Goal: Task Accomplishment & Management: Complete application form

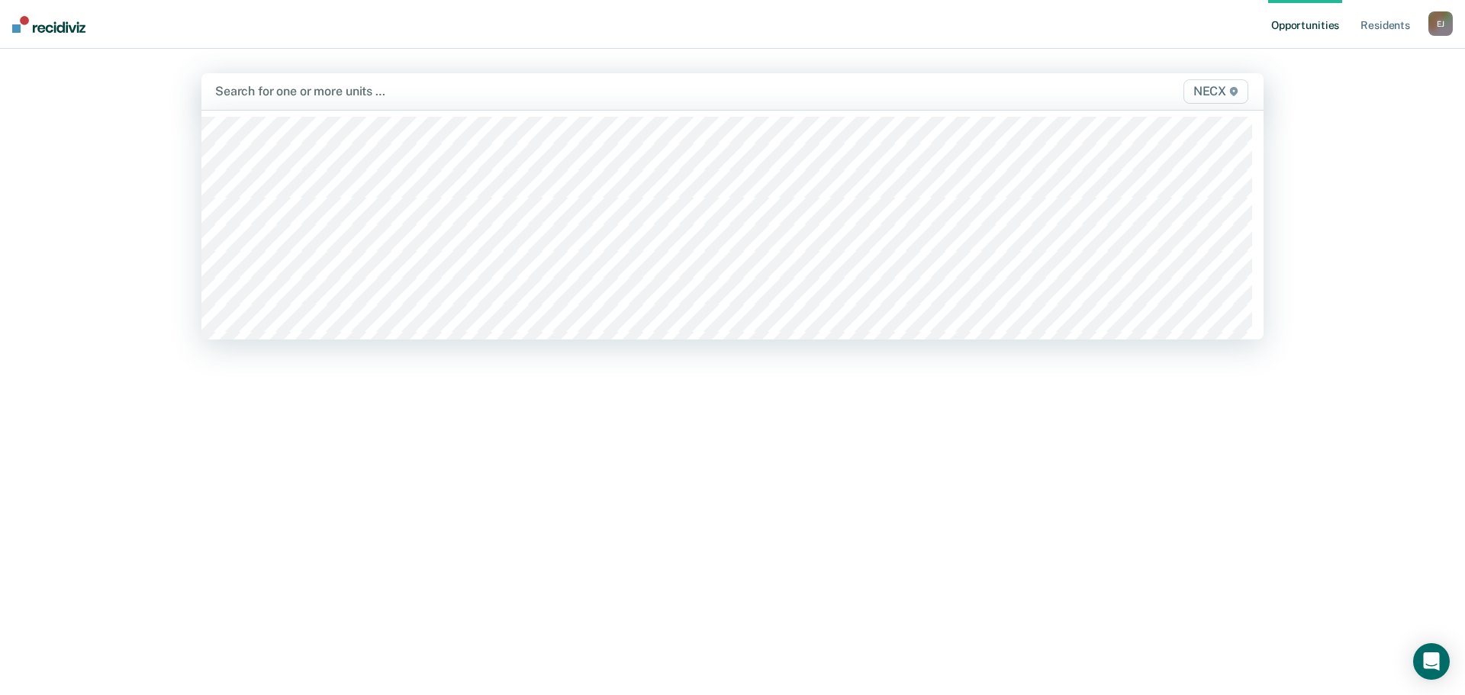
click at [1215, 95] on span "NECX" at bounding box center [1215, 91] width 65 height 24
click at [1202, 92] on span "NECX" at bounding box center [1215, 91] width 65 height 24
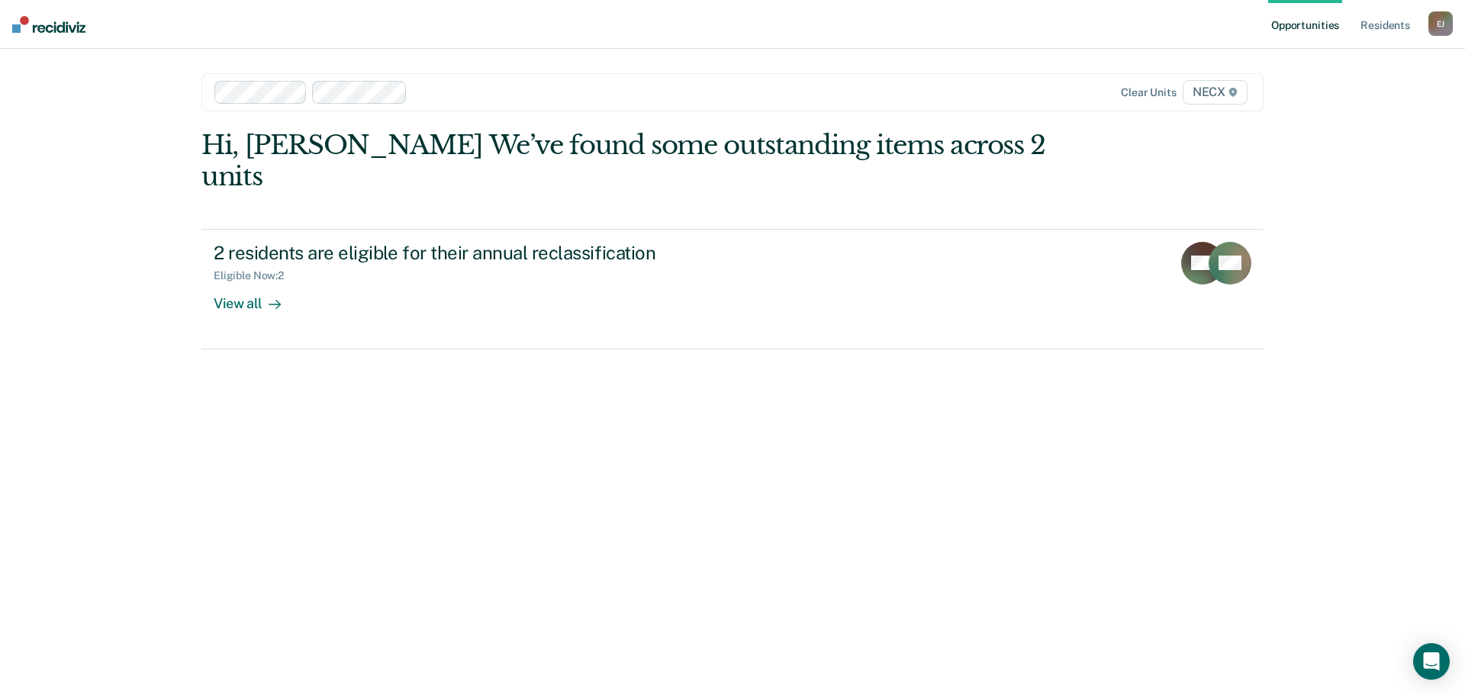
click at [1210, 92] on span "NECX" at bounding box center [1215, 92] width 65 height 24
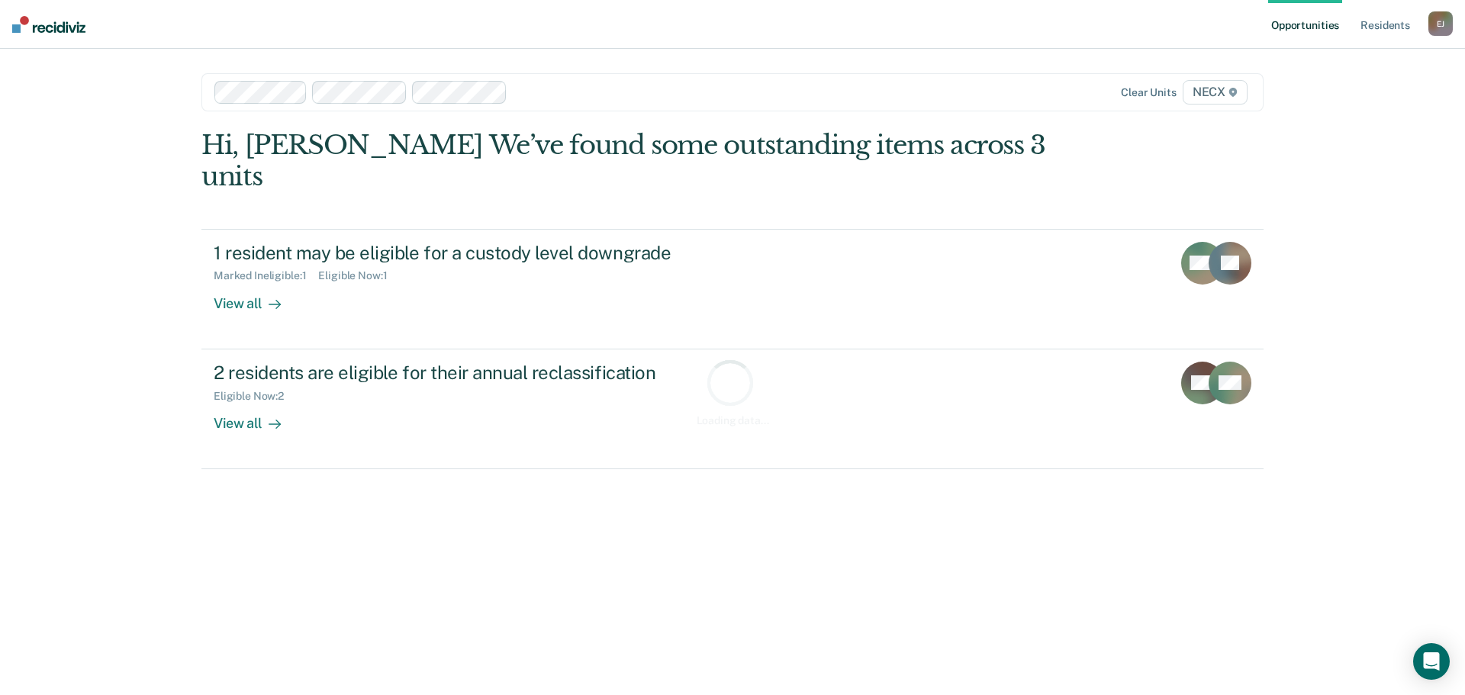
click at [1219, 99] on span "NECX" at bounding box center [1215, 92] width 65 height 24
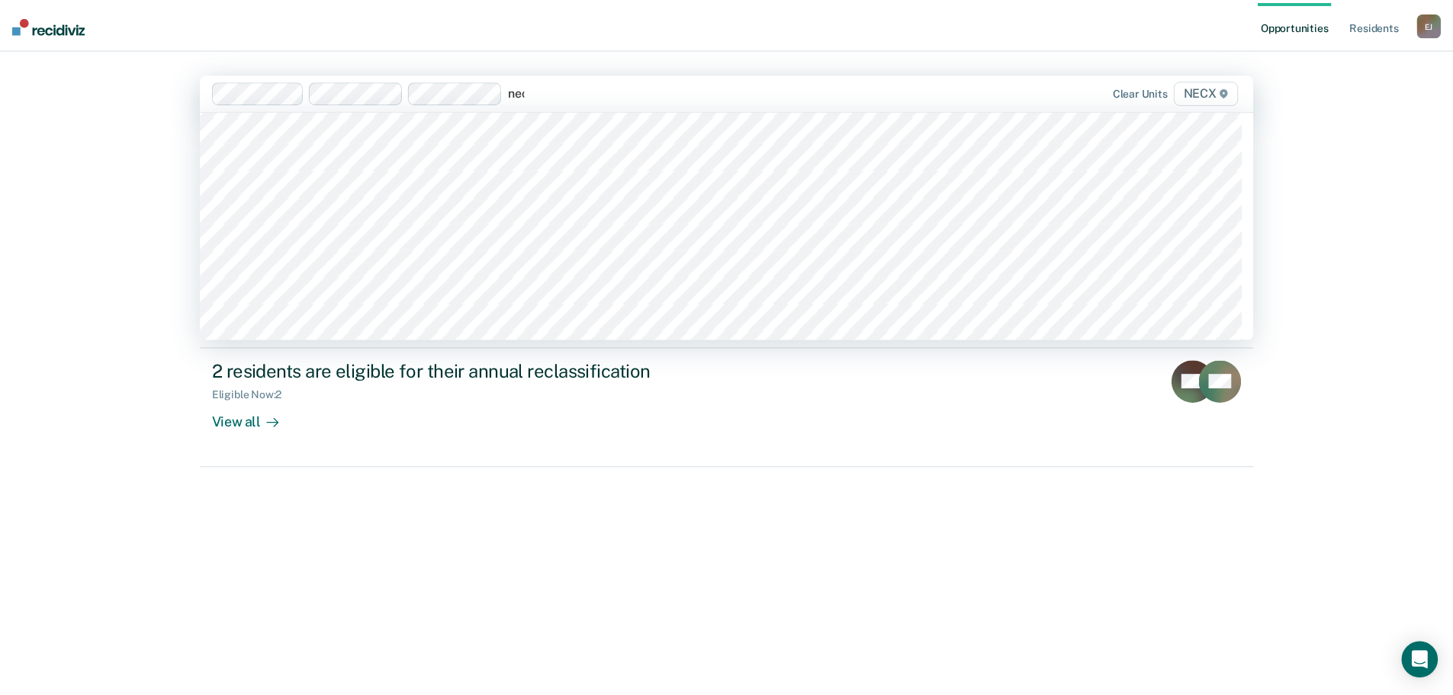
scroll to position [0, 0]
type input "necx"
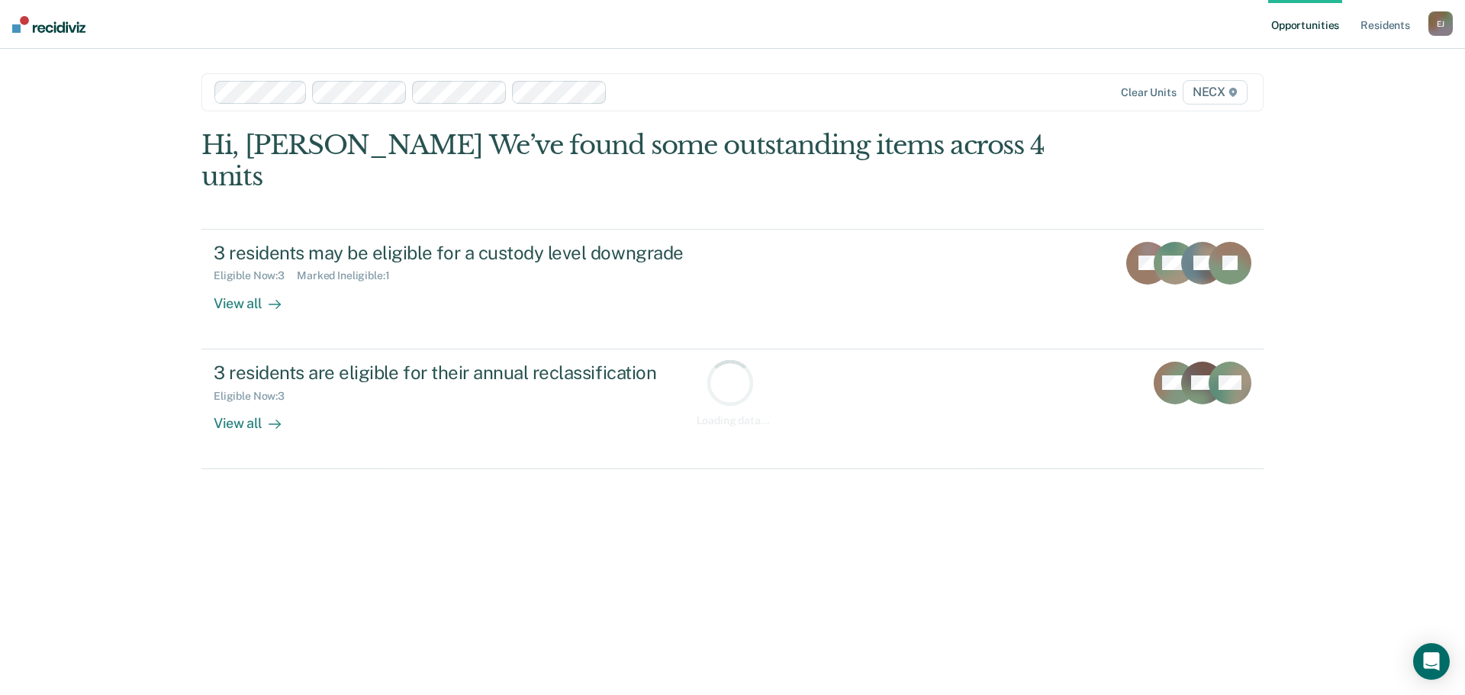
click at [1211, 99] on span "NECX" at bounding box center [1215, 92] width 65 height 24
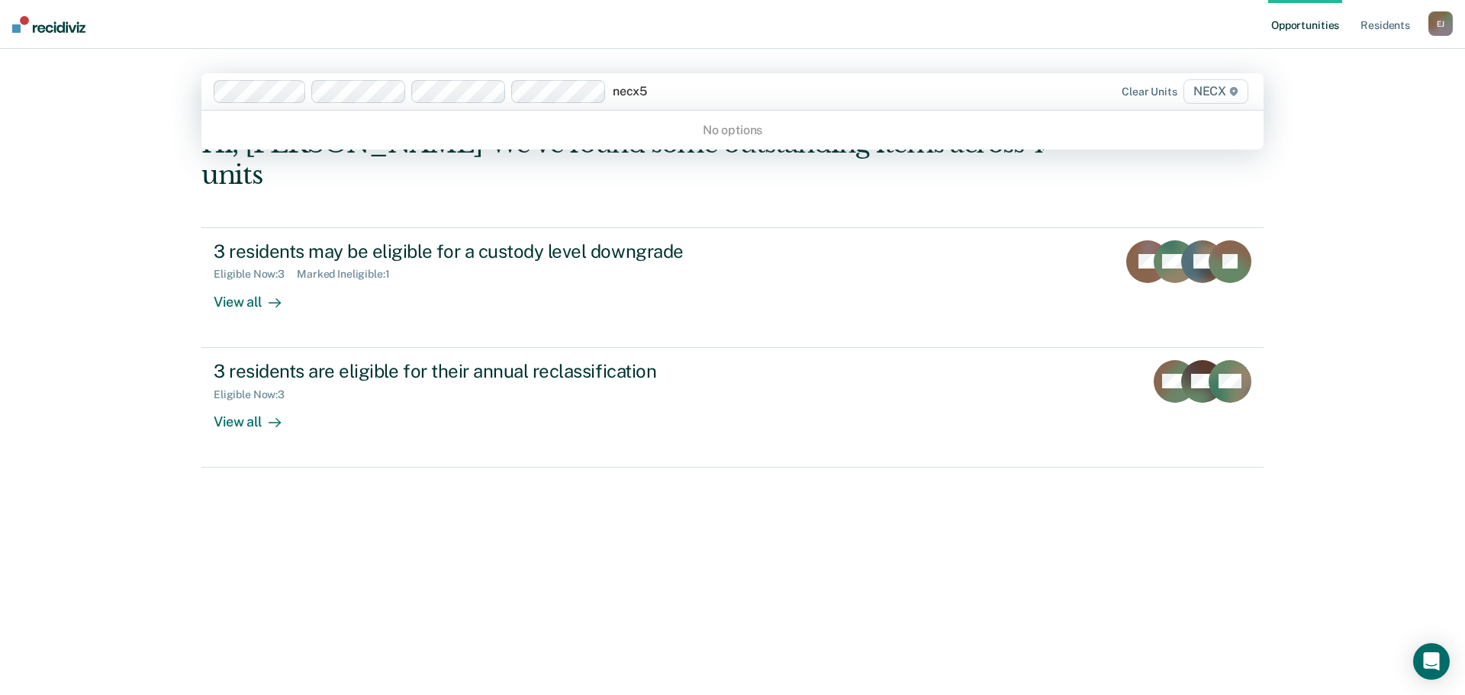
type input "necx"
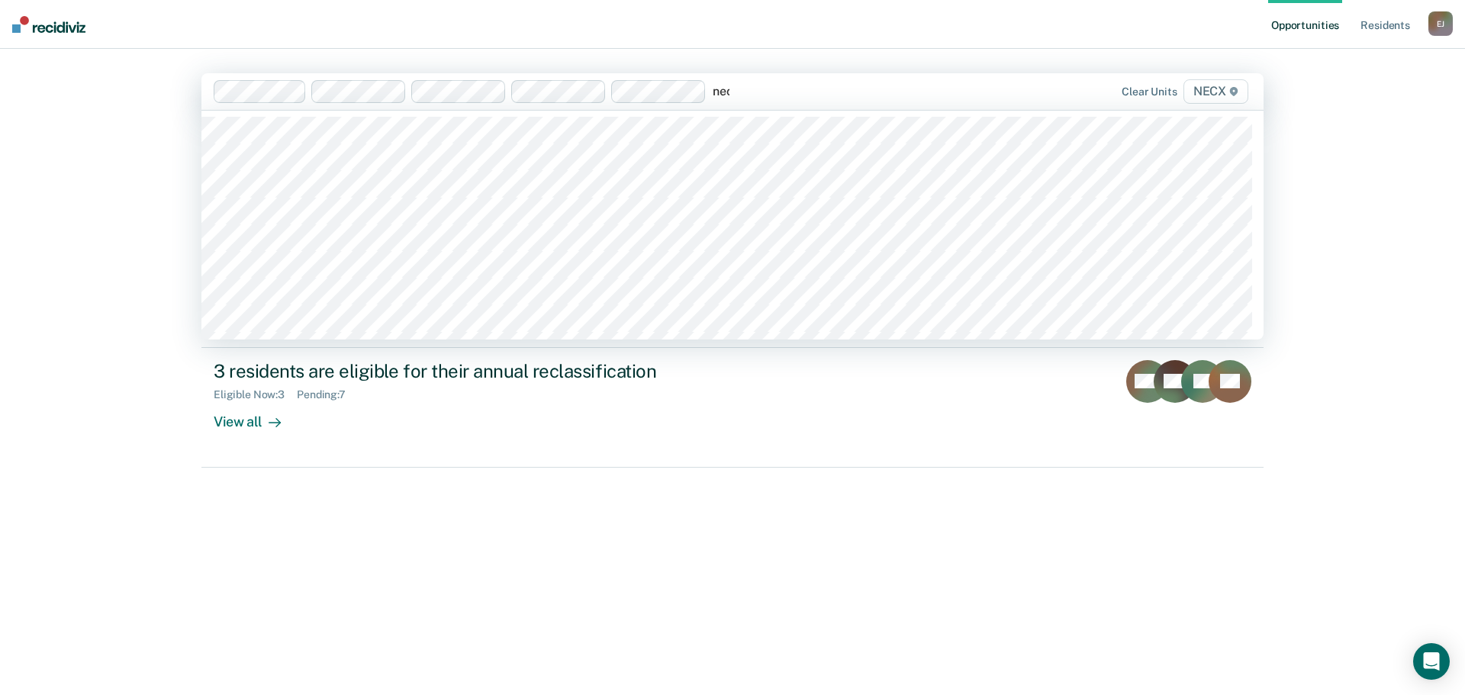
type input "necx"
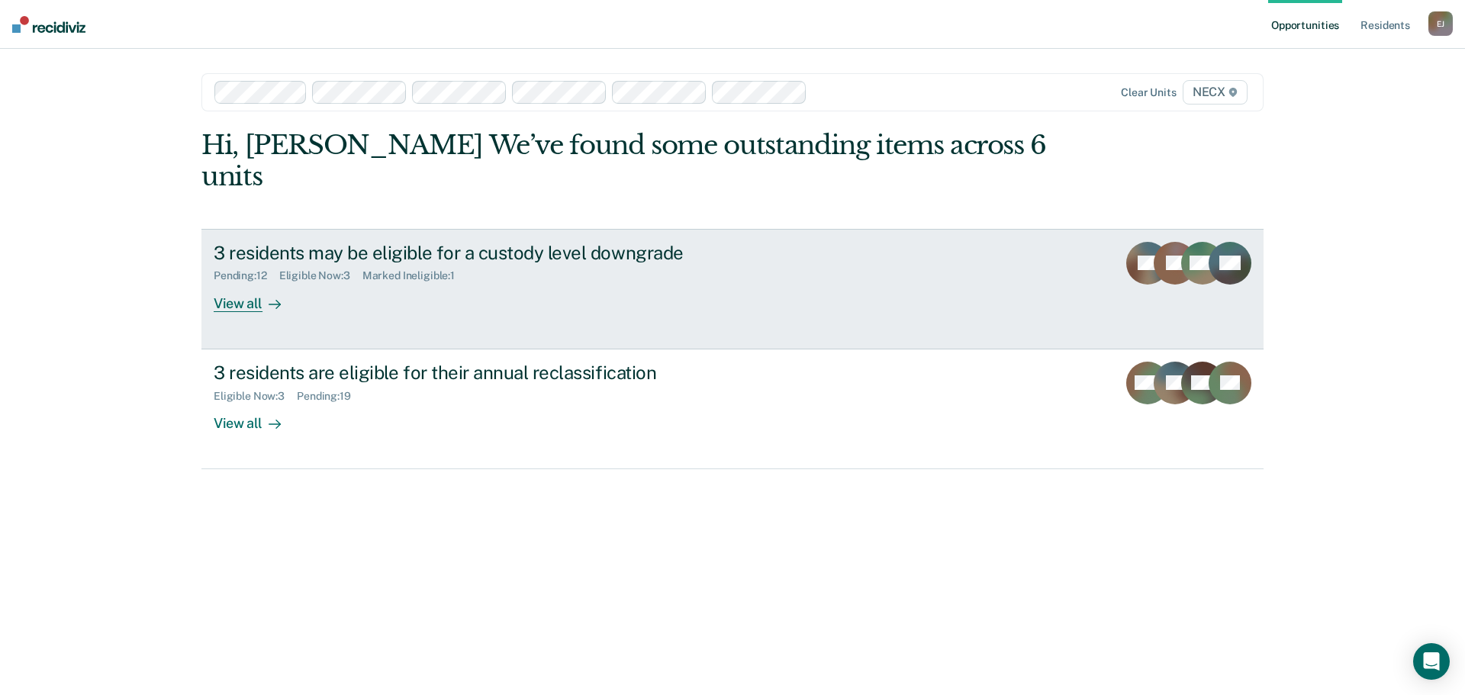
click at [863, 229] on link "3 residents may be eligible for a custody level downgrade Pending : 12 Eligible…" at bounding box center [732, 289] width 1062 height 121
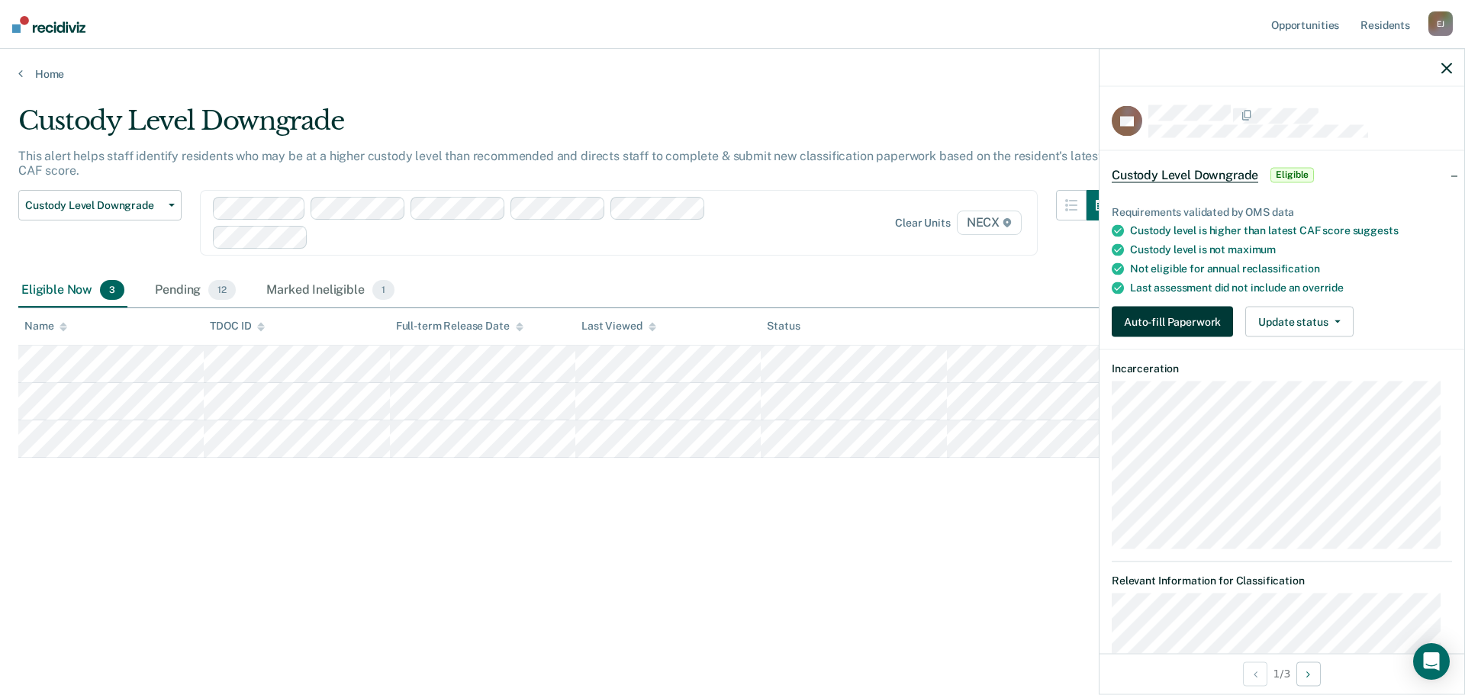
click at [1210, 323] on button "Auto-fill Paperwork" at bounding box center [1172, 322] width 121 height 31
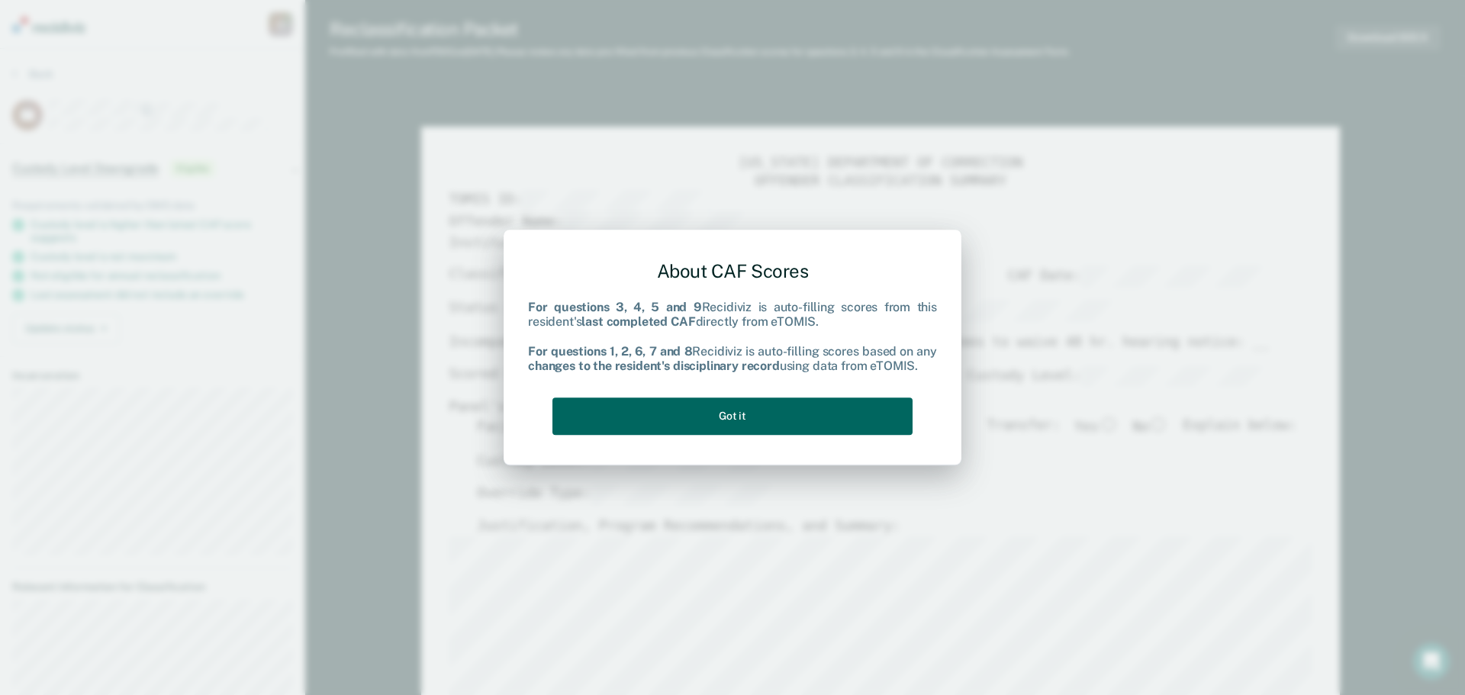
click at [706, 430] on button "Got it" at bounding box center [732, 416] width 360 height 37
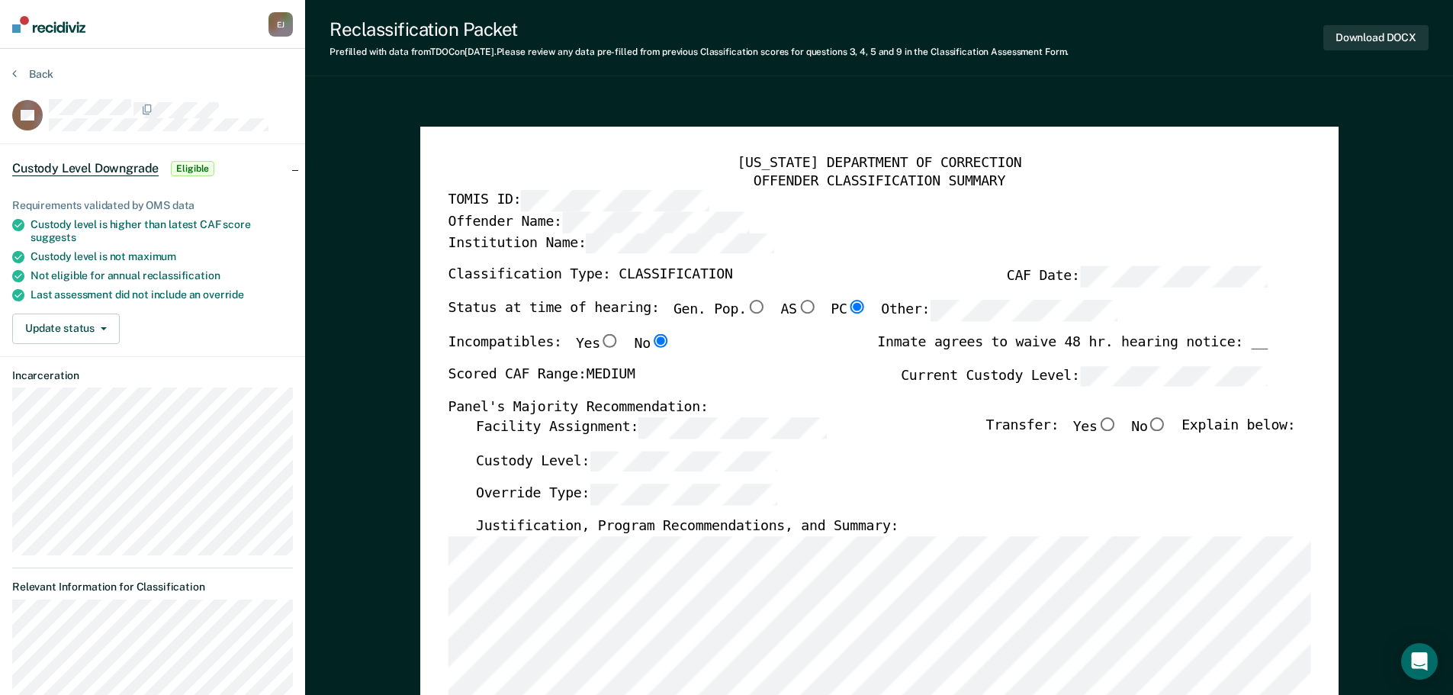
type textarea "x"
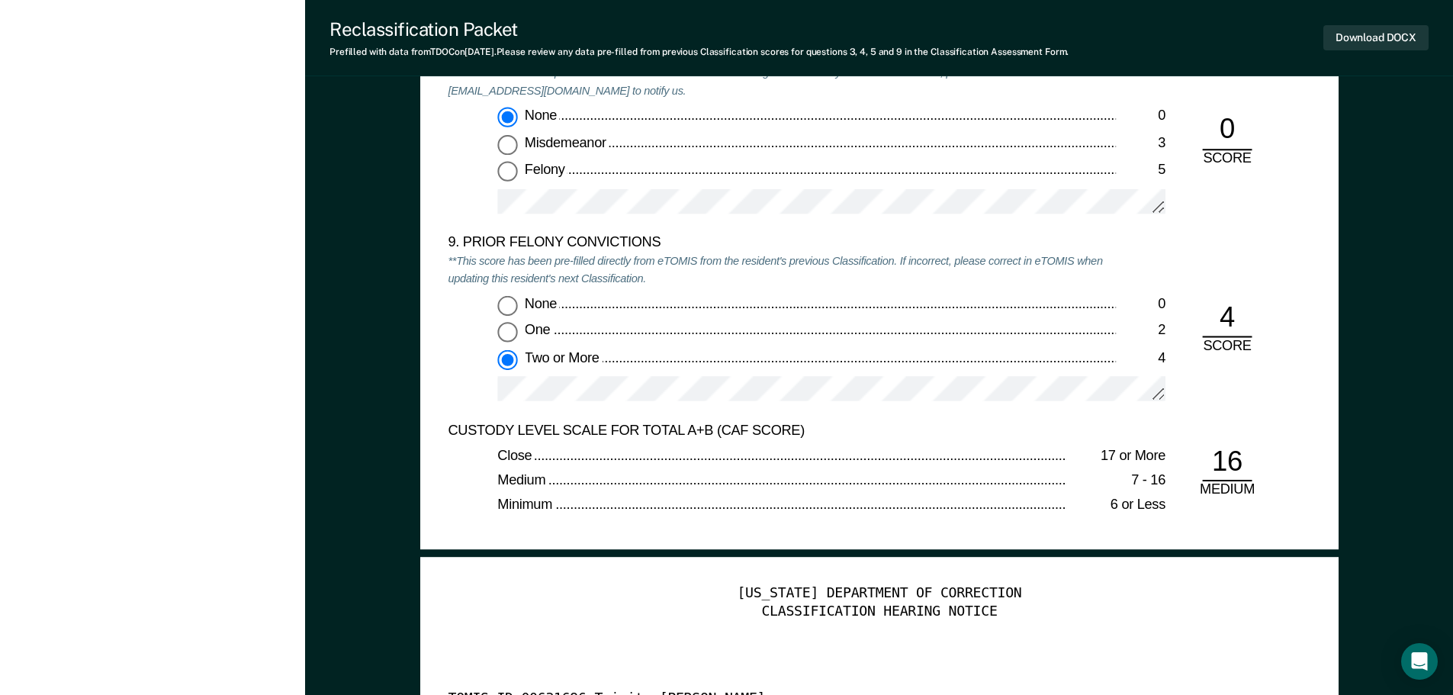
scroll to position [3586, 0]
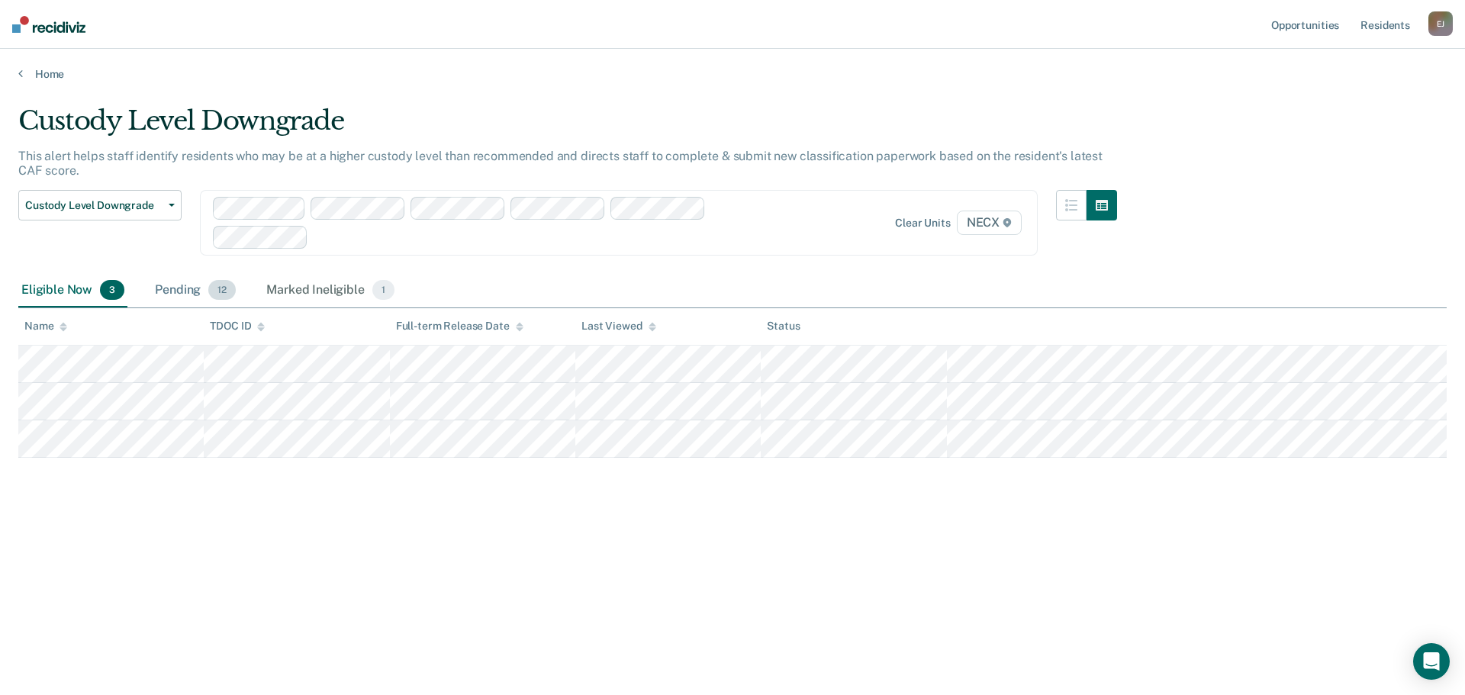
click at [165, 291] on div "Pending 12" at bounding box center [195, 291] width 87 height 34
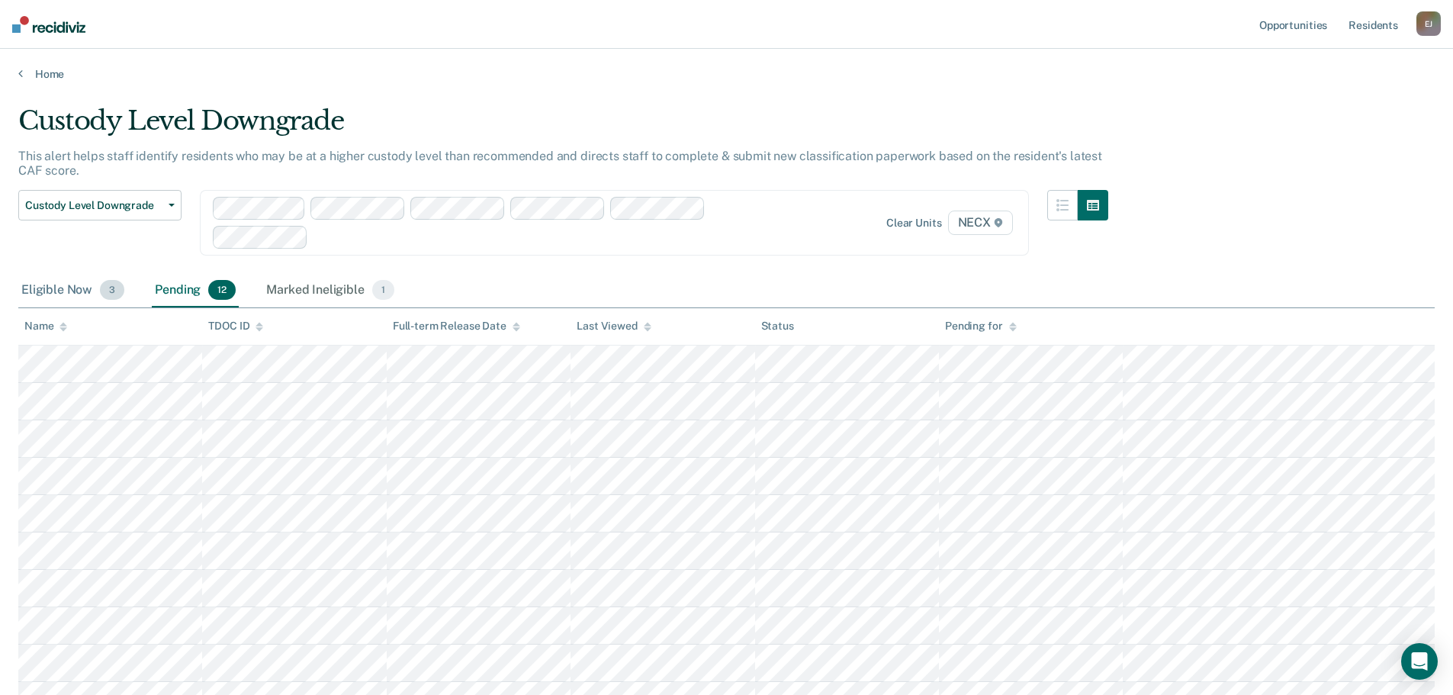
click at [53, 291] on div "Eligible Now 3" at bounding box center [72, 291] width 109 height 34
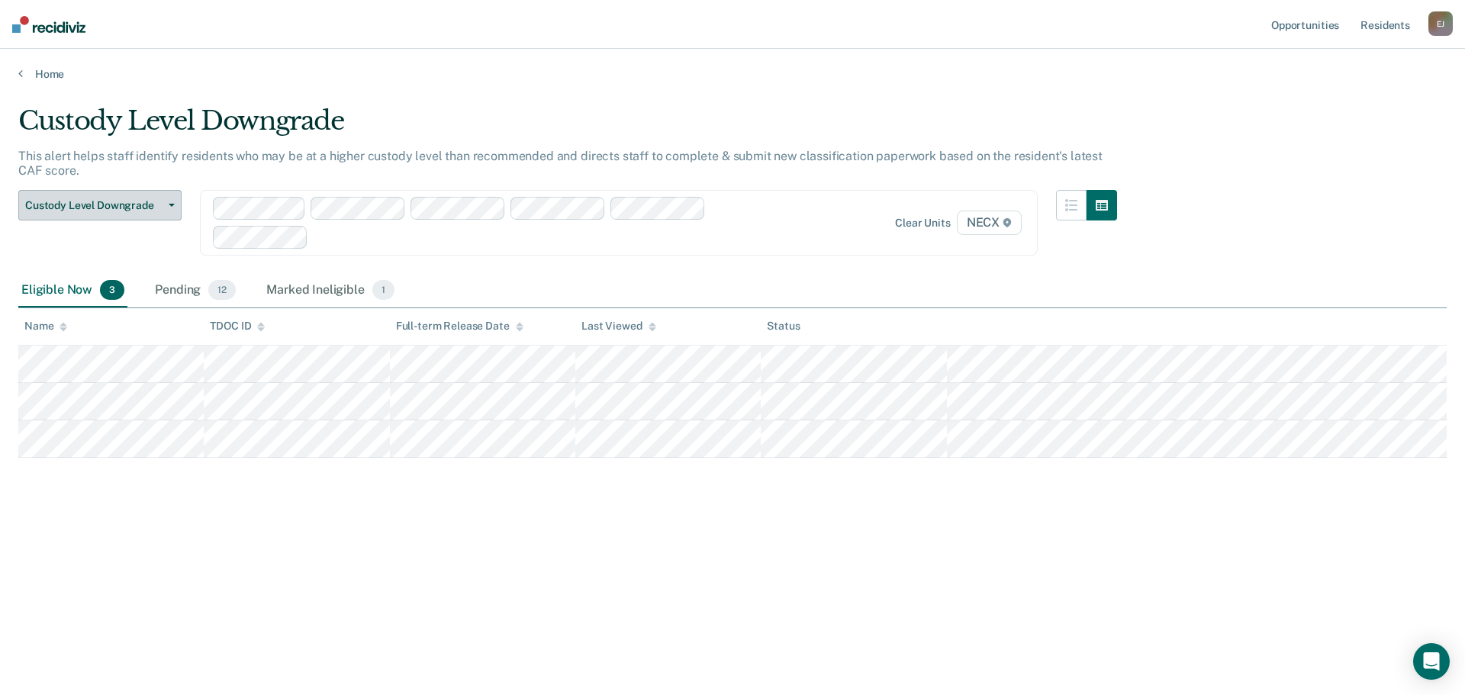
click at [134, 208] on span "Custody Level Downgrade" at bounding box center [93, 205] width 137 height 13
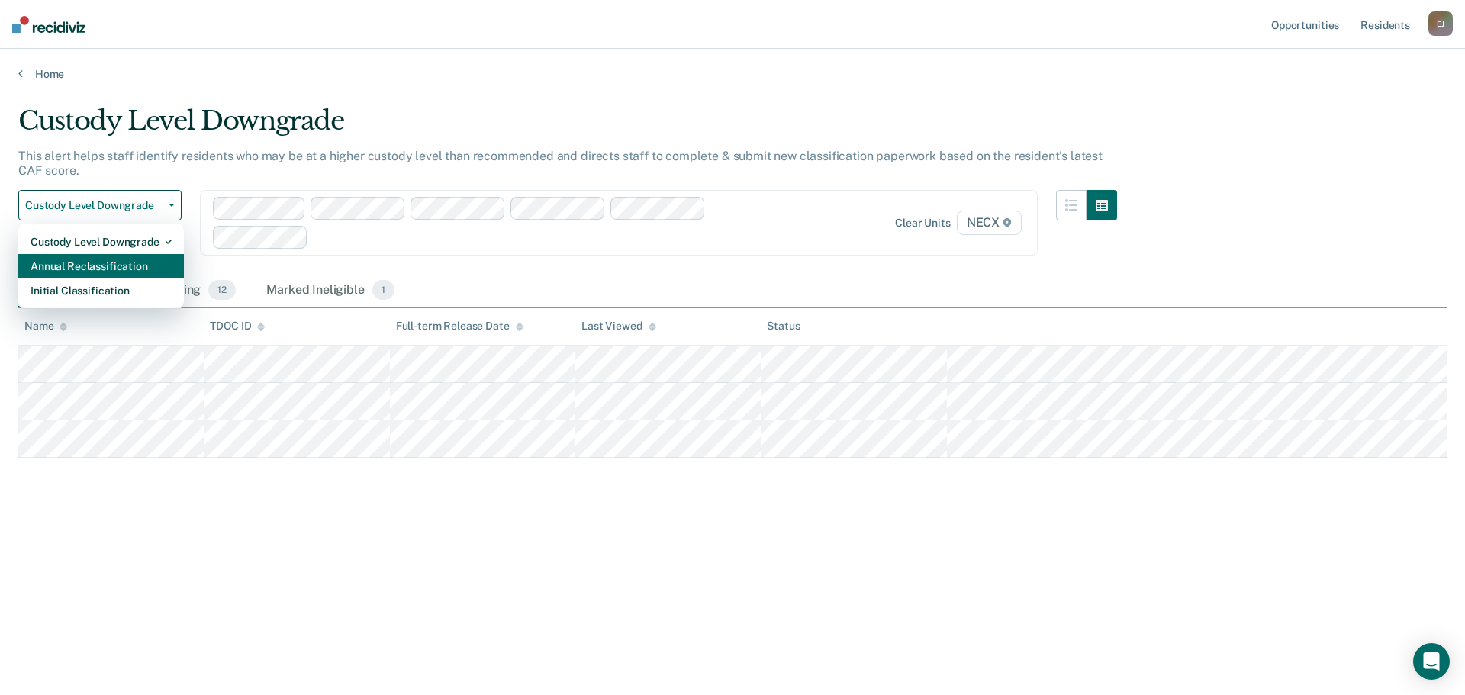
click at [131, 264] on div "Annual Reclassification" at bounding box center [101, 266] width 141 height 24
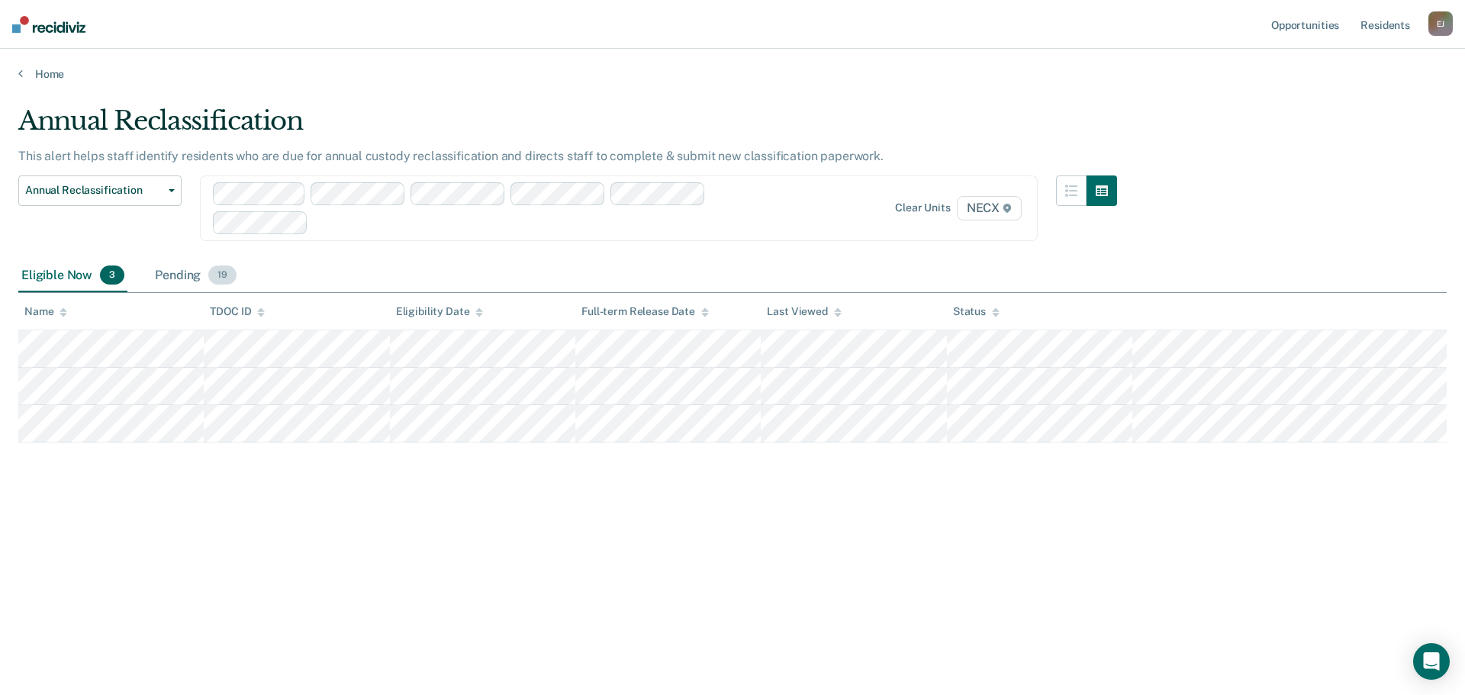
click at [175, 276] on div "Pending 19" at bounding box center [196, 276] width 88 height 34
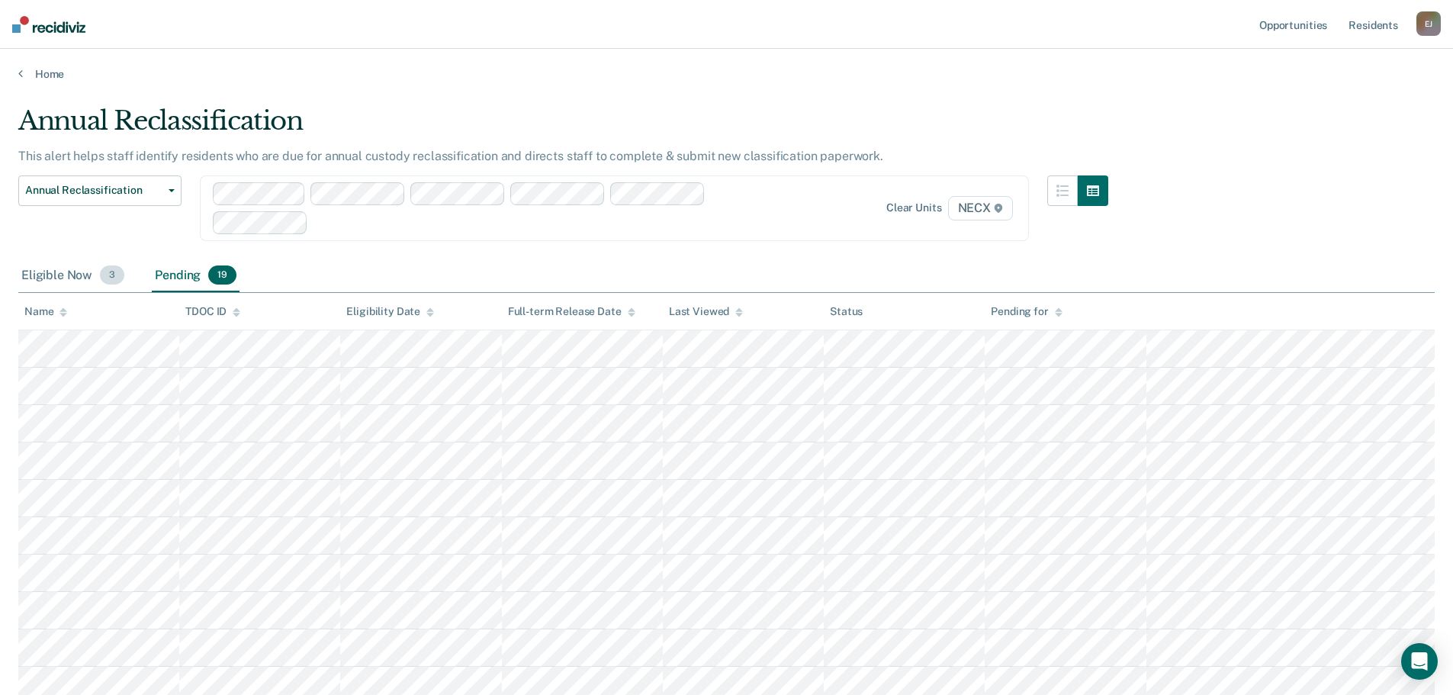
click at [63, 286] on div "Eligible Now 3" at bounding box center [72, 276] width 109 height 34
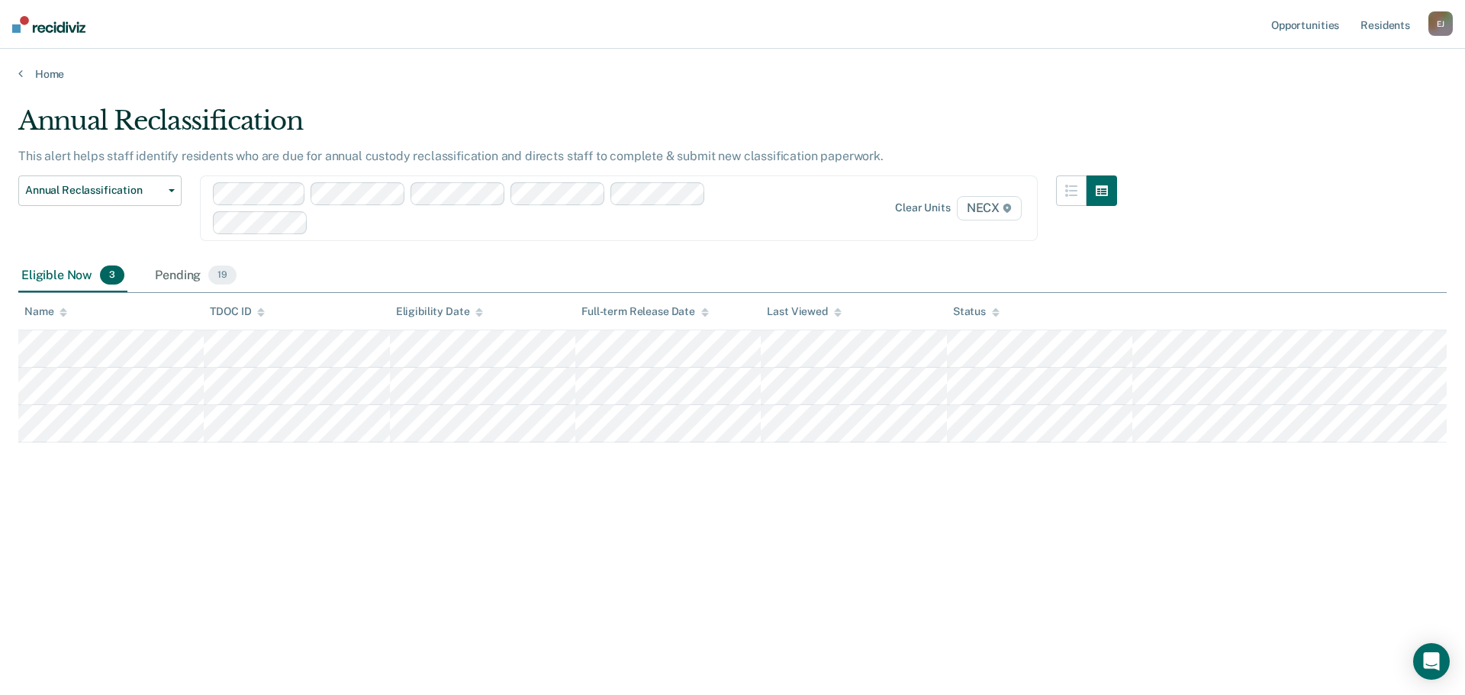
click at [67, 172] on div "This alert helps staff identify residents who are due for annual custody reclas…" at bounding box center [567, 162] width 1099 height 27
